Goal: Check status: Check status

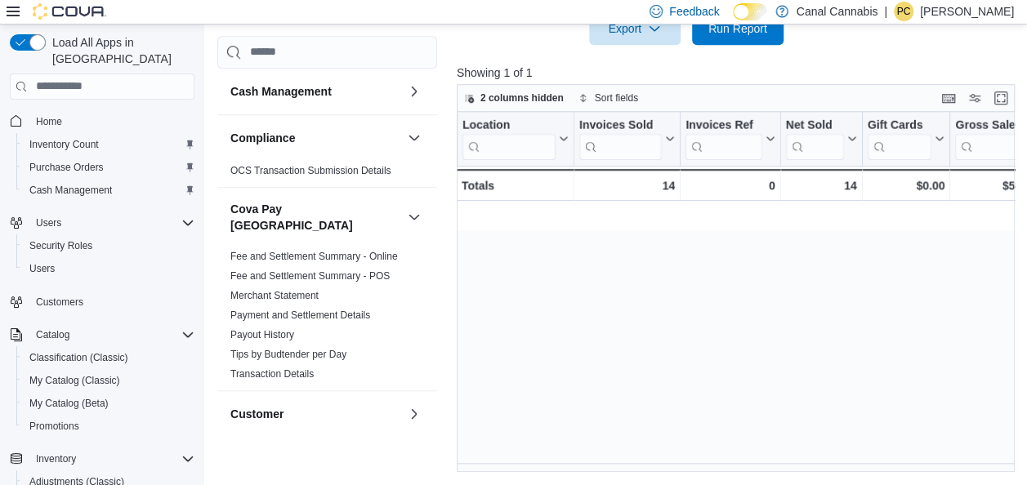
scroll to position [0, 719]
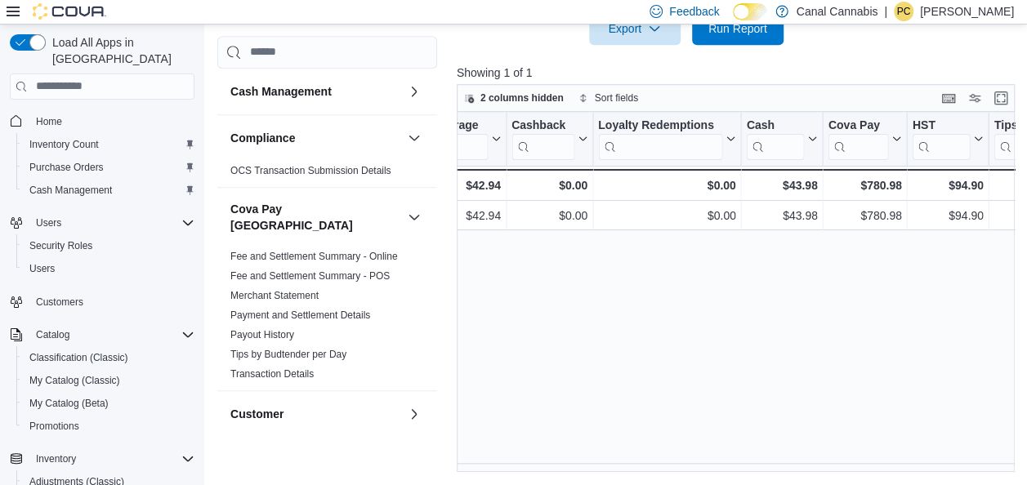
scroll to position [0, 1841]
